Goal: Find specific page/section: Find specific page/section

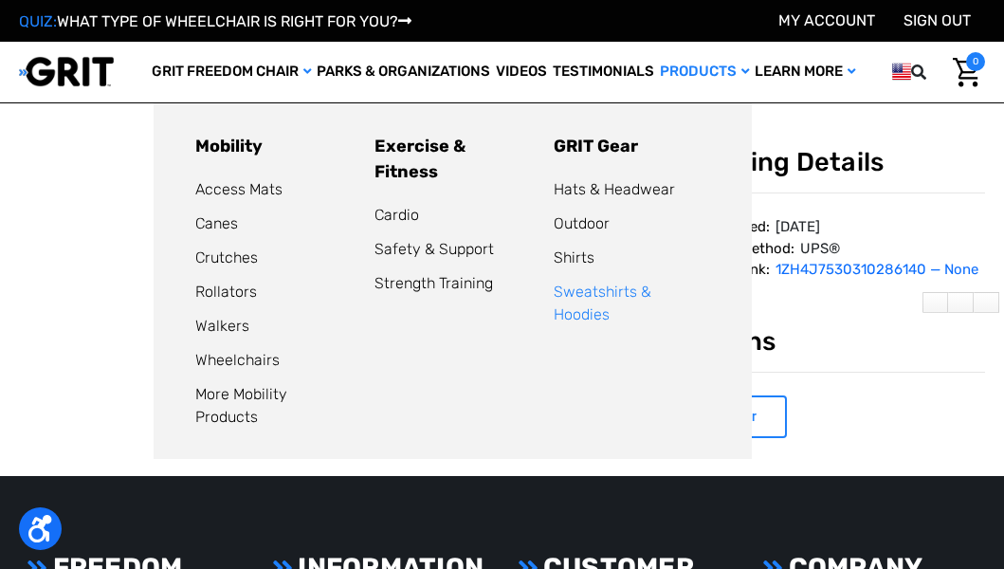
click at [649, 290] on link "Sweatshirts & Hoodies" at bounding box center [603, 303] width 98 height 41
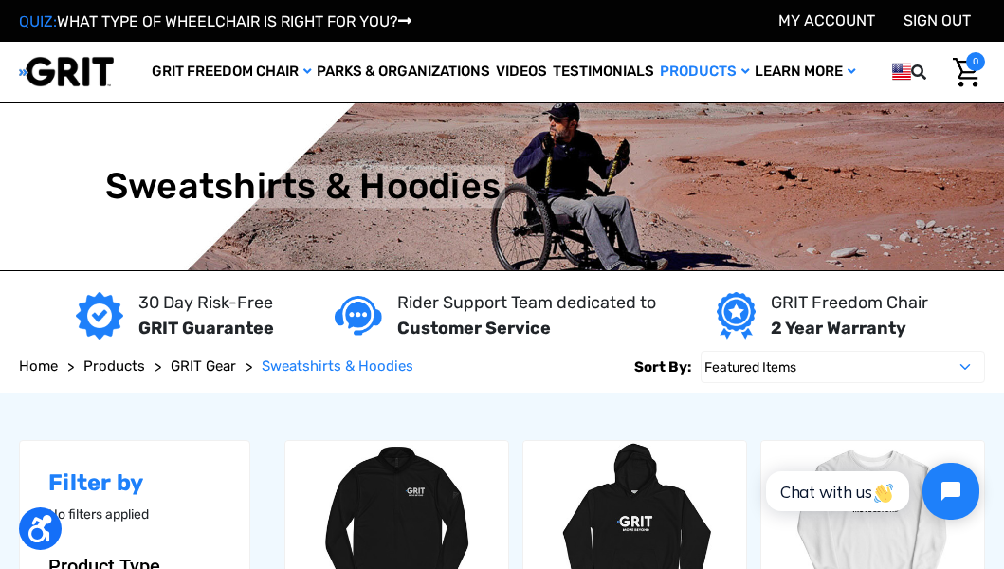
click at [196, 368] on span "GRIT Gear" at bounding box center [203, 366] width 65 height 17
